Goal: Navigation & Orientation: Find specific page/section

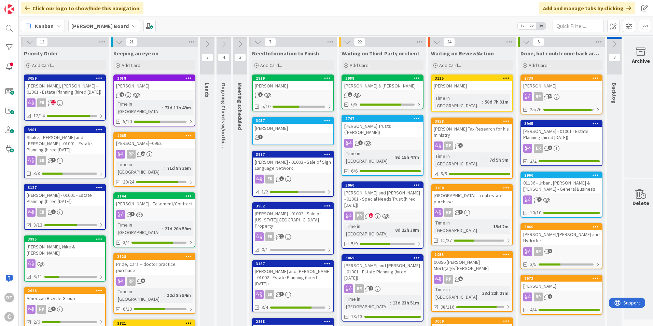
click at [62, 138] on div "Shake, [PERSON_NAME] and [PERSON_NAME] - 01001 - Estate Planning (hired [DATE])" at bounding box center [65, 143] width 81 height 21
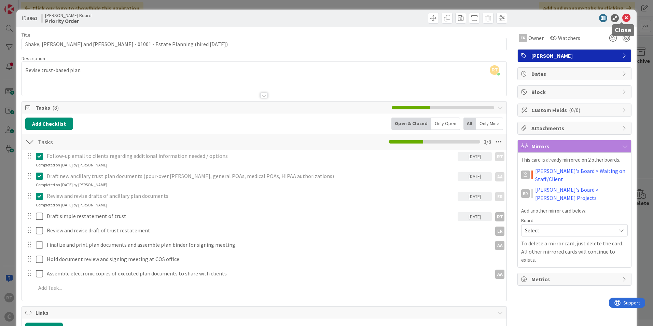
click at [625, 17] on icon at bounding box center [627, 18] width 8 height 8
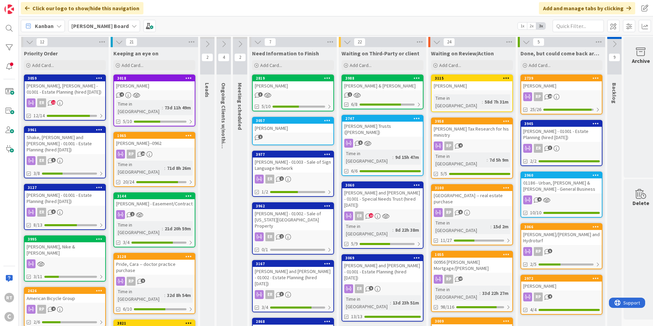
click at [145, 86] on div "[PERSON_NAME]" at bounding box center [154, 85] width 81 height 9
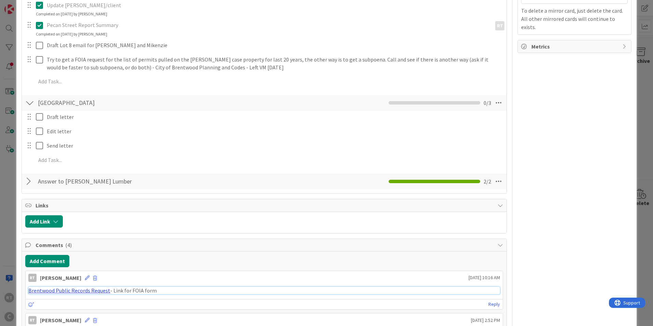
click at [83, 289] on link "Brentwood Public Records Request" at bounding box center [69, 290] width 82 height 7
